Goal: Navigation & Orientation: Find specific page/section

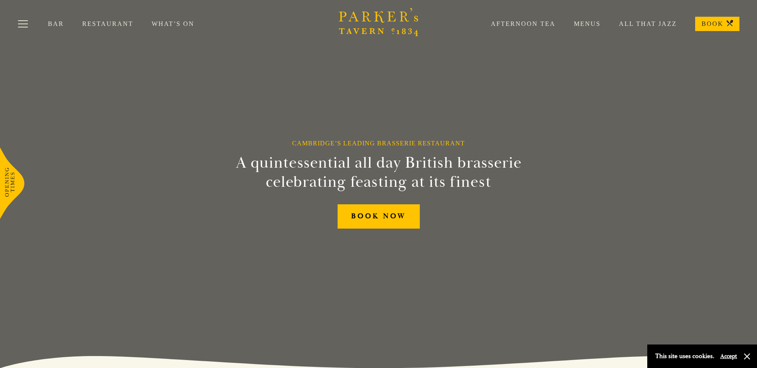
click at [602, 16] on div "Bar Restaurant What’s On Afternoon Tea Menus All That Jazz BOOK" at bounding box center [378, 24] width 757 height 48
click at [598, 24] on link "Menus" at bounding box center [577, 24] width 45 height 8
click at [95, 22] on link "Restaurant" at bounding box center [116, 24] width 69 height 8
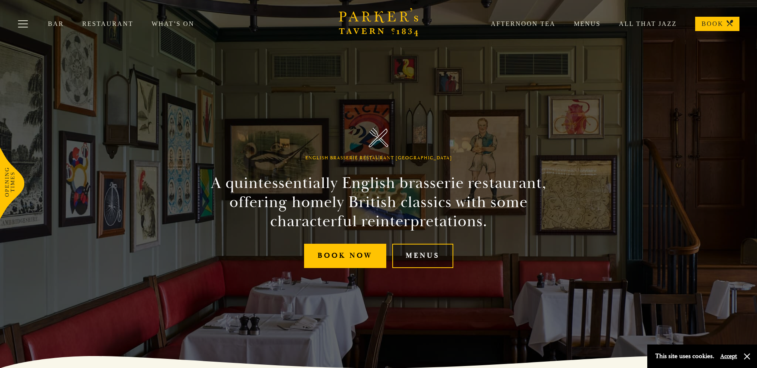
click at [433, 256] on link "Menus" at bounding box center [422, 256] width 61 height 24
click at [629, 24] on link "All That Jazz" at bounding box center [638, 24] width 76 height 8
